Goal: Transaction & Acquisition: Purchase product/service

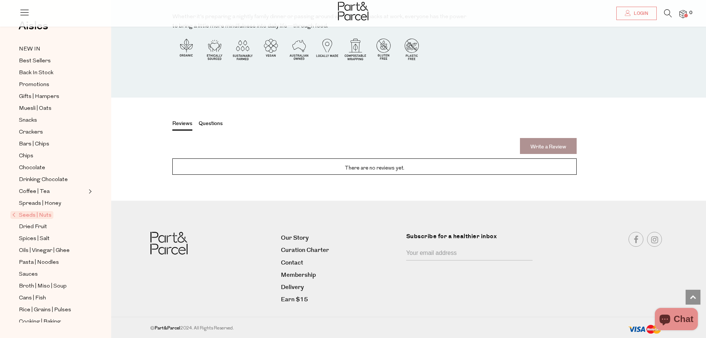
scroll to position [7184, 0]
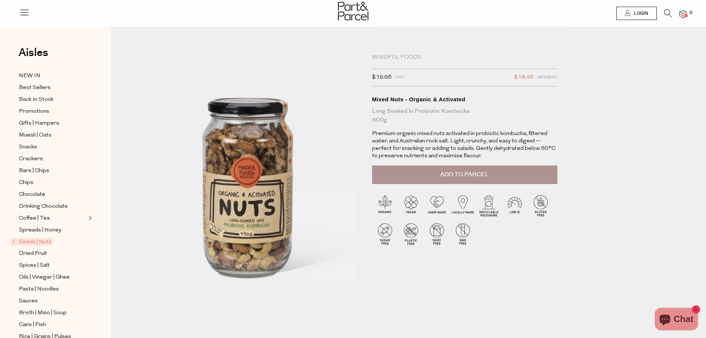
click at [470, 171] on span "Add to Parcel" at bounding box center [464, 174] width 49 height 9
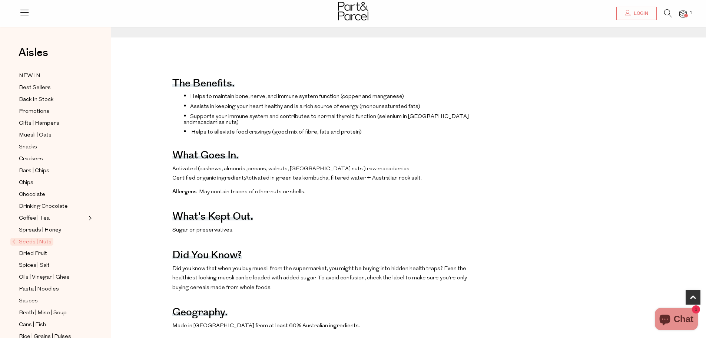
scroll to position [148, 0]
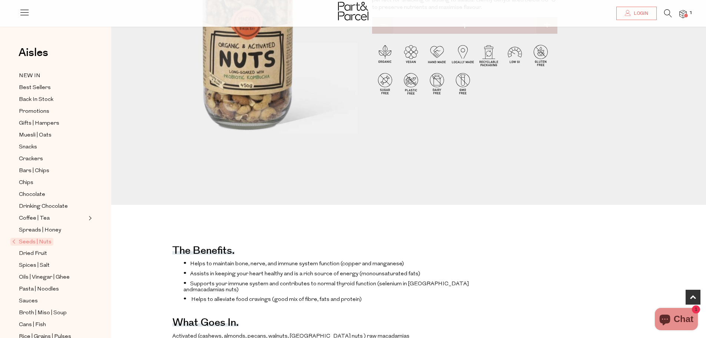
click at [36, 238] on span "Seeds | Nuts" at bounding box center [31, 242] width 43 height 8
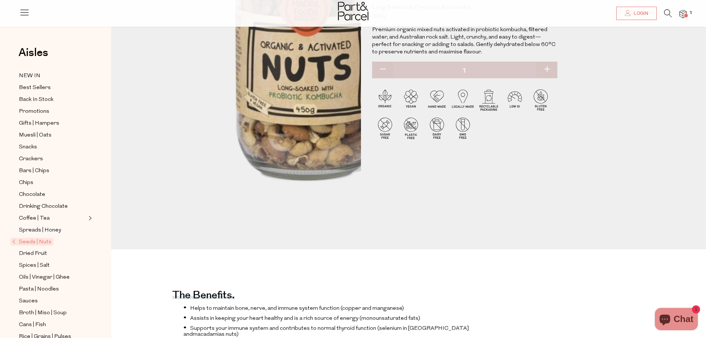
scroll to position [0, 0]
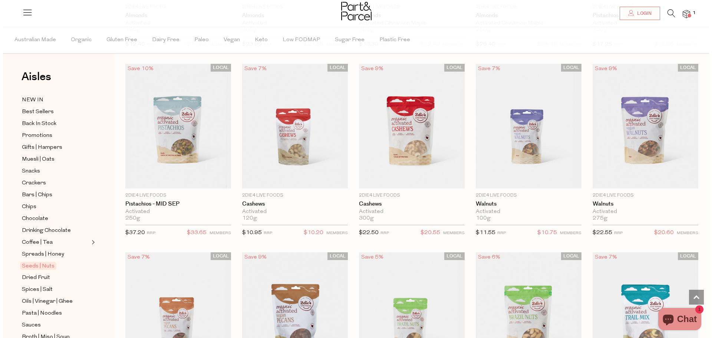
scroll to position [185, 0]
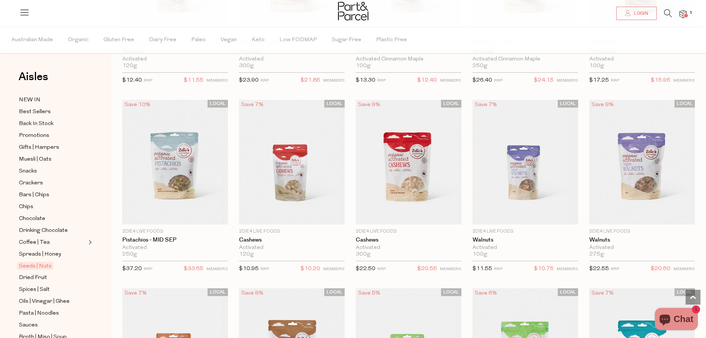
click at [685, 13] on img at bounding box center [683, 14] width 7 height 9
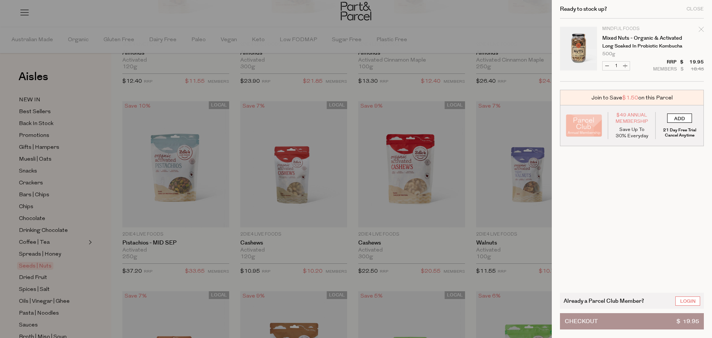
click at [683, 115] on input "ADD" at bounding box center [679, 117] width 25 height 9
type input "ADDED"
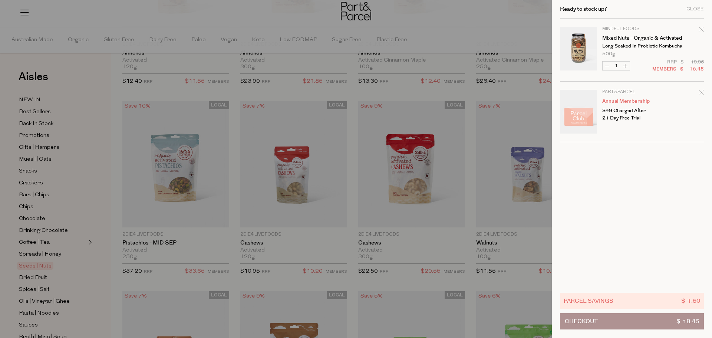
click at [409, 173] on div at bounding box center [356, 169] width 712 height 338
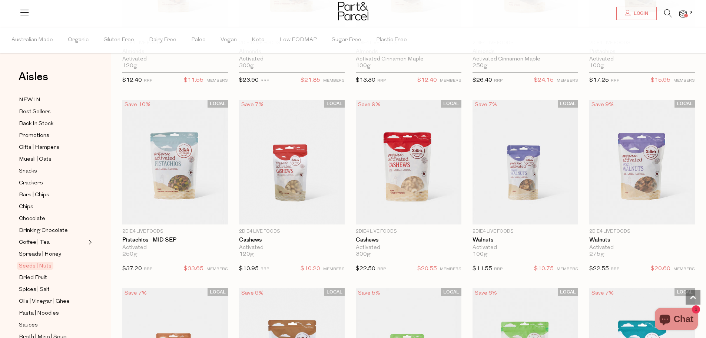
click at [686, 13] on img at bounding box center [683, 14] width 7 height 9
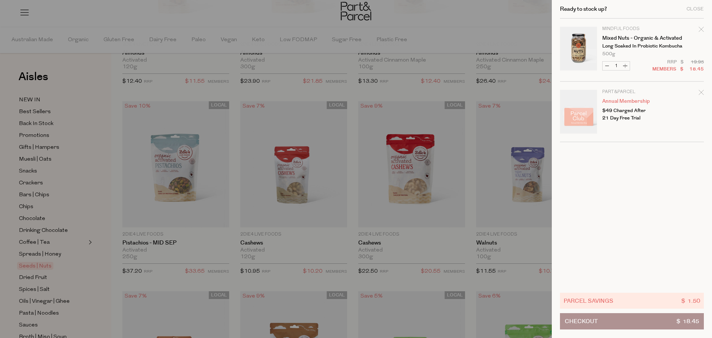
click at [672, 324] on button "Checkout $ 18.45" at bounding box center [632, 321] width 144 height 16
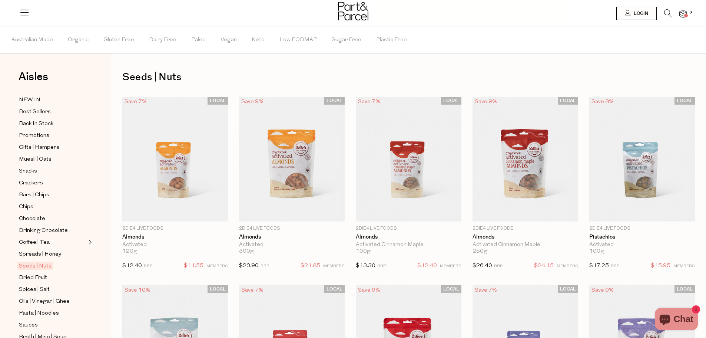
click at [673, 14] on li "2" at bounding box center [679, 14] width 15 height 10
click at [668, 11] on icon at bounding box center [668, 13] width 8 height 8
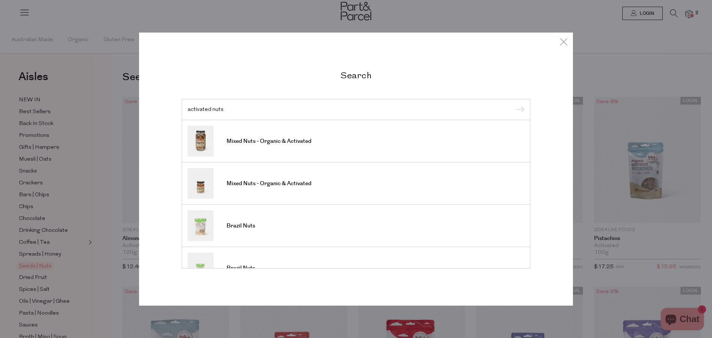
type input "activated nuts"
click at [513, 104] on input "submit" at bounding box center [518, 109] width 11 height 11
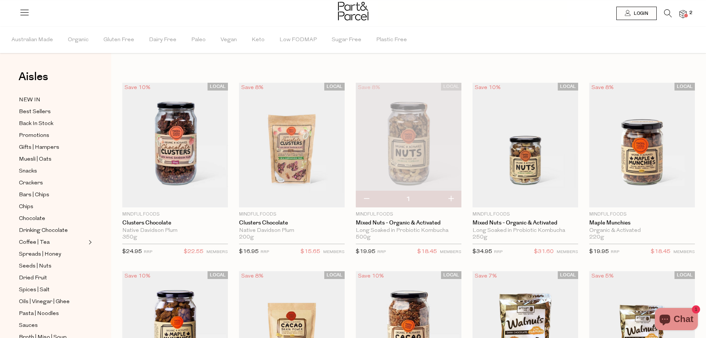
click at [453, 198] on button "button" at bounding box center [450, 199] width 21 height 16
type input "2"
click at [194, 145] on img at bounding box center [175, 145] width 106 height 125
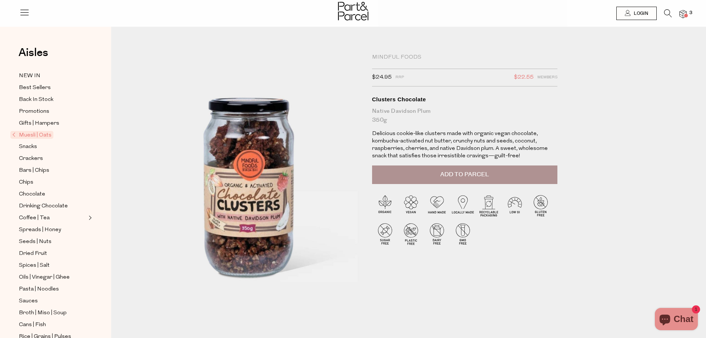
click at [681, 11] on img at bounding box center [683, 14] width 7 height 9
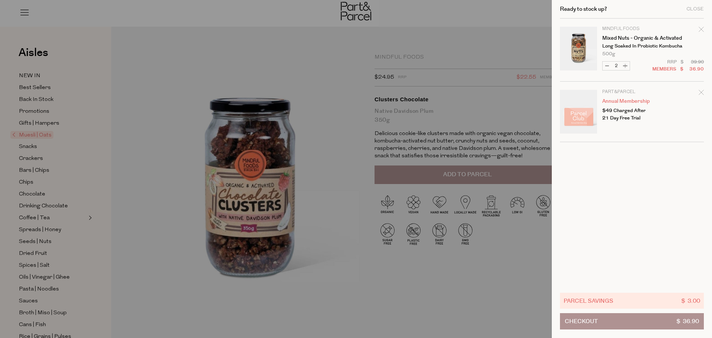
click at [615, 321] on button "Checkout $ 36.90" at bounding box center [632, 321] width 144 height 16
